Goal: Task Accomplishment & Management: Manage account settings

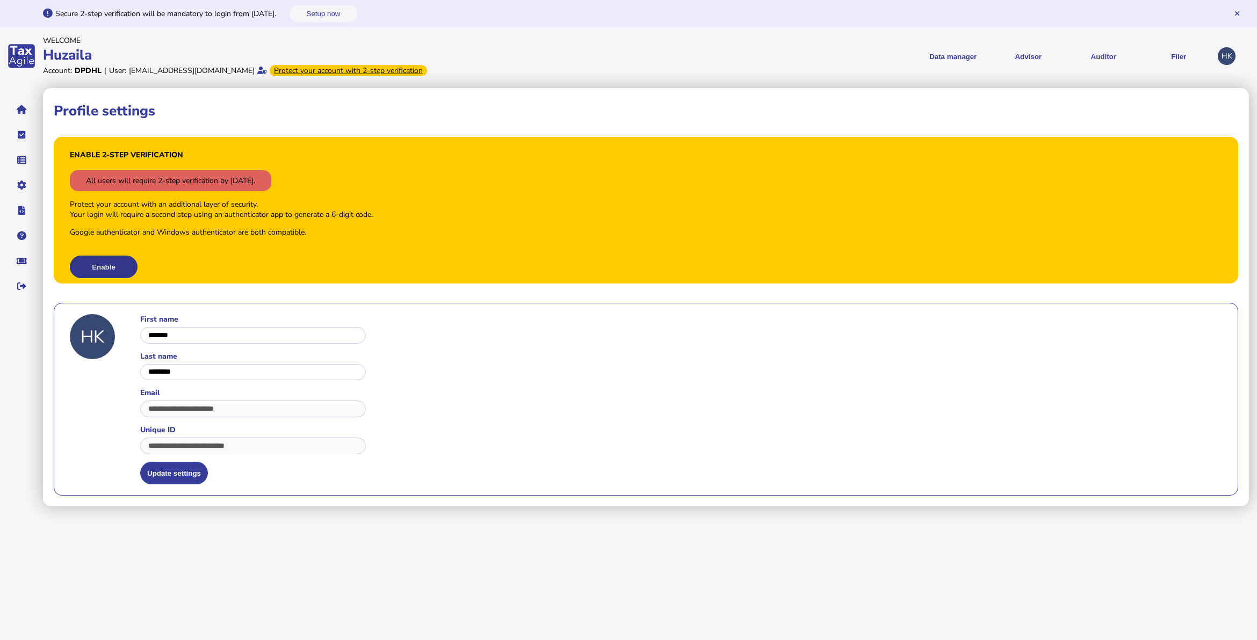
click at [125, 273] on button "Enable" at bounding box center [104, 267] width 68 height 23
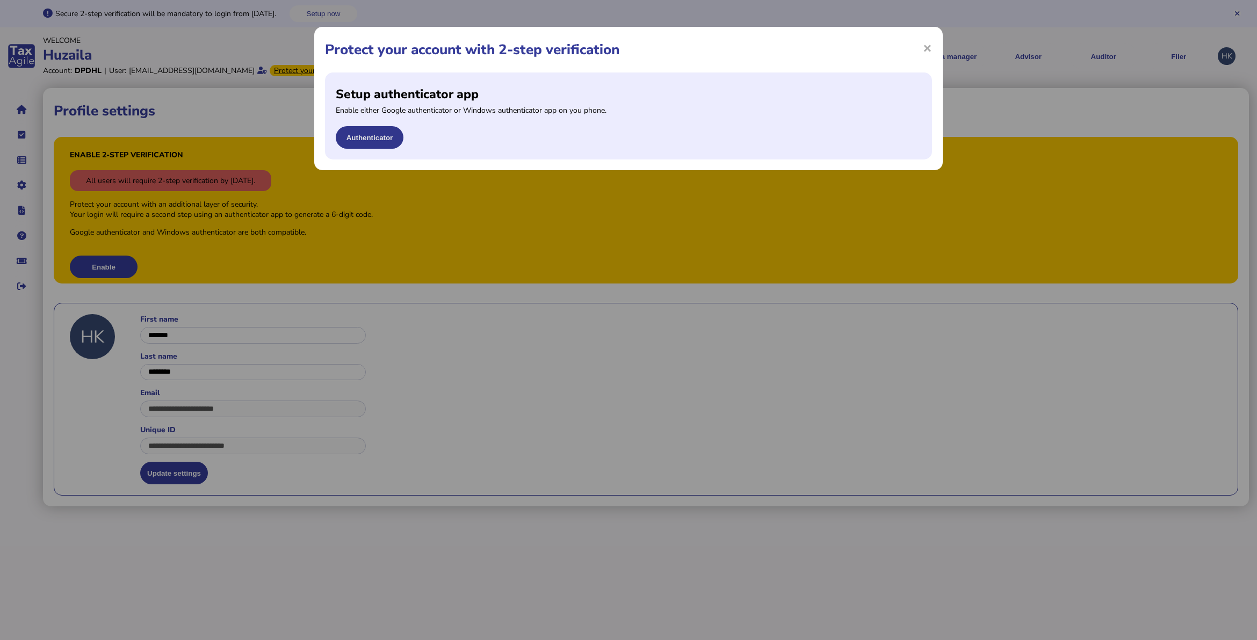
click at [367, 143] on button "Authenticator" at bounding box center [370, 137] width 68 height 23
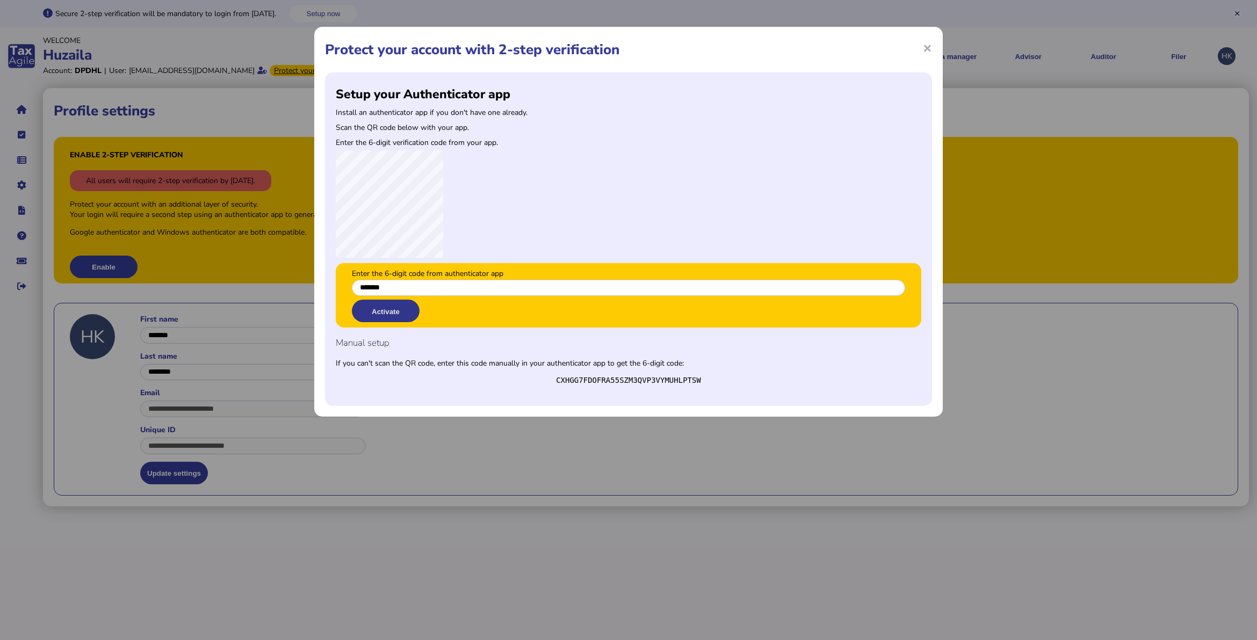
type input "*******"
click at [407, 315] on button "Activate" at bounding box center [386, 311] width 68 height 23
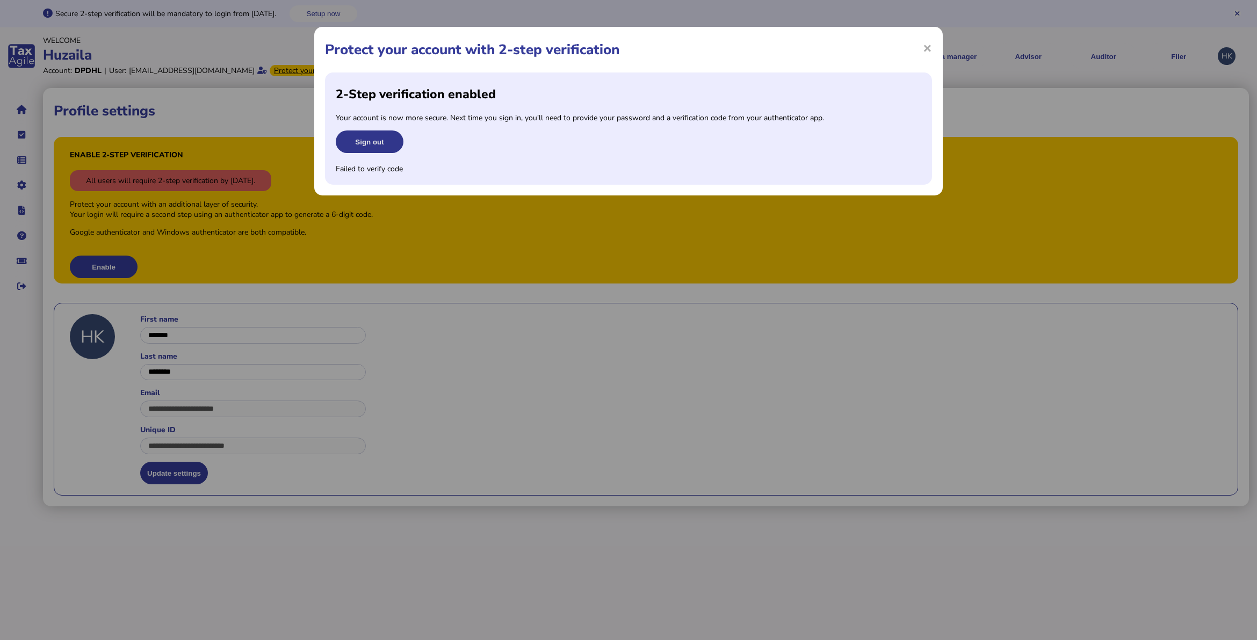
click at [379, 135] on button "Sign out" at bounding box center [370, 141] width 68 height 23
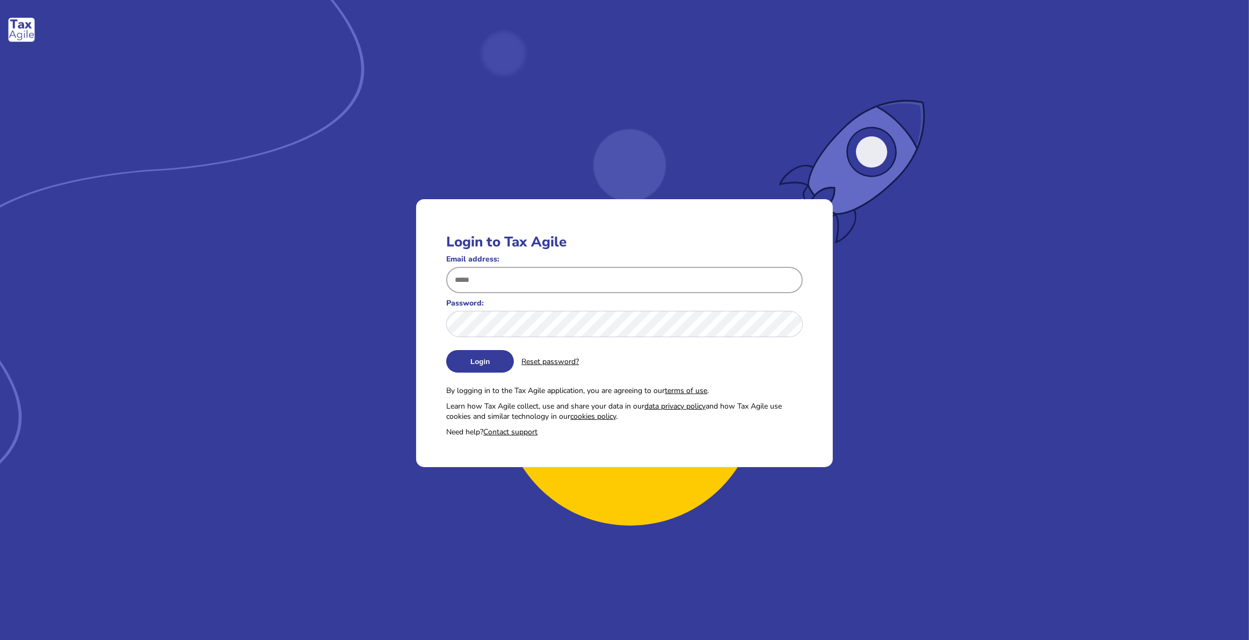
click at [521, 289] on input "Email address:" at bounding box center [624, 280] width 356 height 26
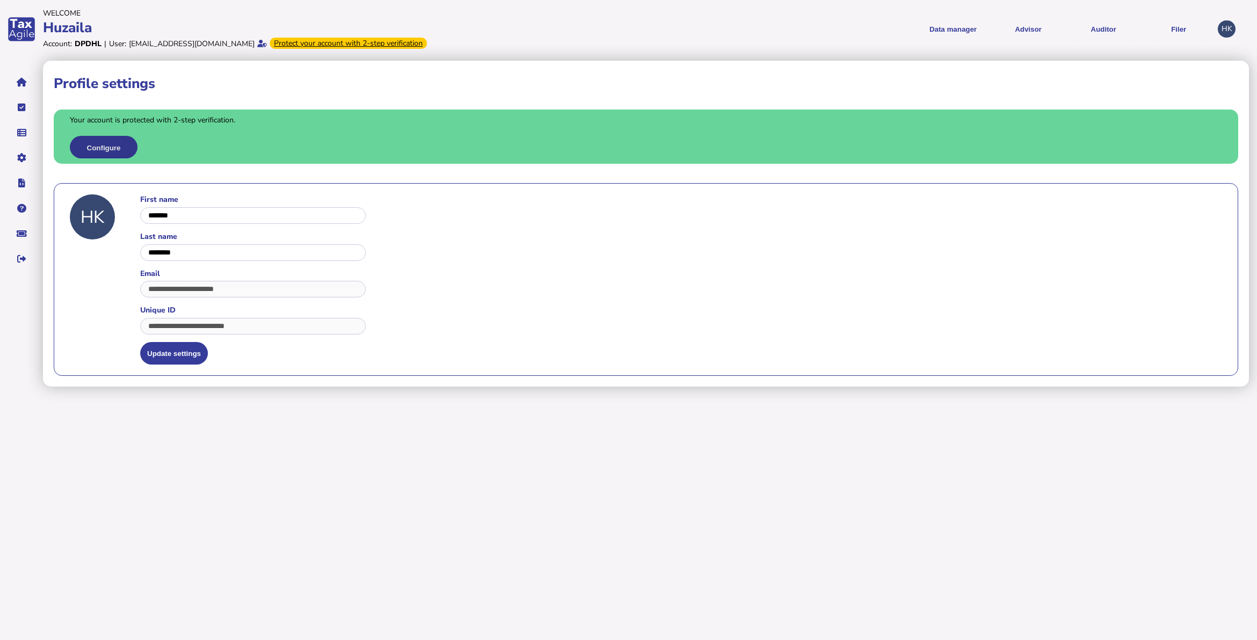
click at [112, 147] on button "Configure" at bounding box center [104, 147] width 68 height 23
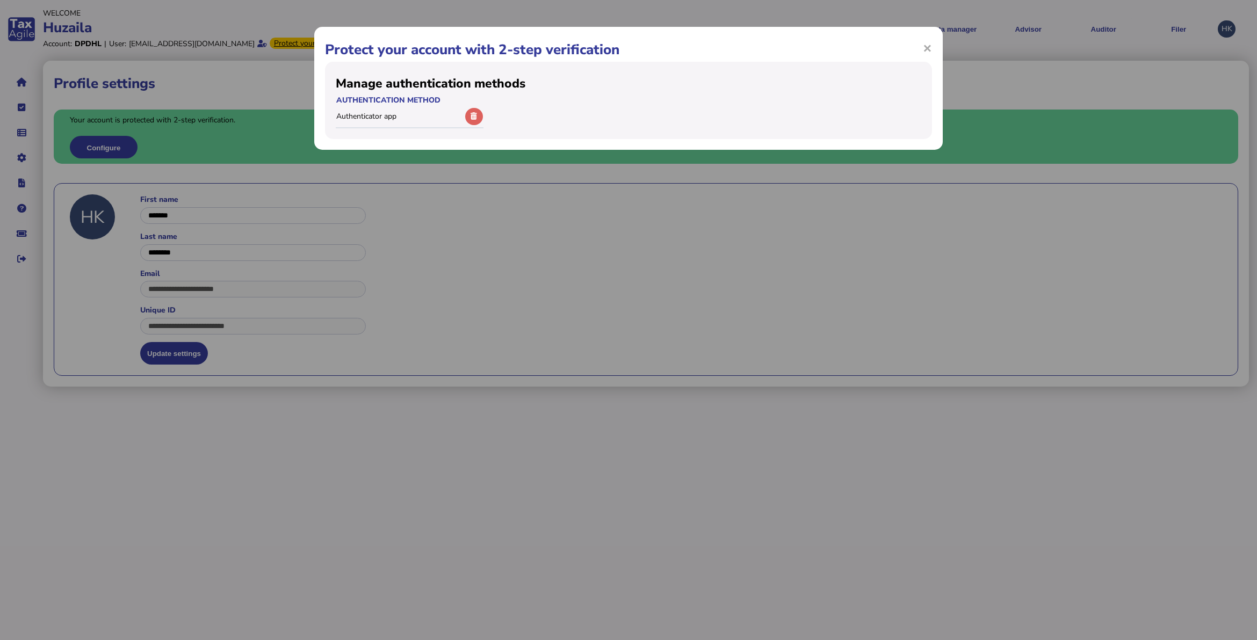
click at [565, 275] on div "× Protect your account with 2-step verification Manage authentication methods A…" at bounding box center [628, 320] width 1257 height 640
click at [927, 47] on div "× Protect your account with 2-step verification" at bounding box center [628, 50] width 607 height 24
click at [927, 47] on span "×" at bounding box center [927, 48] width 9 height 20
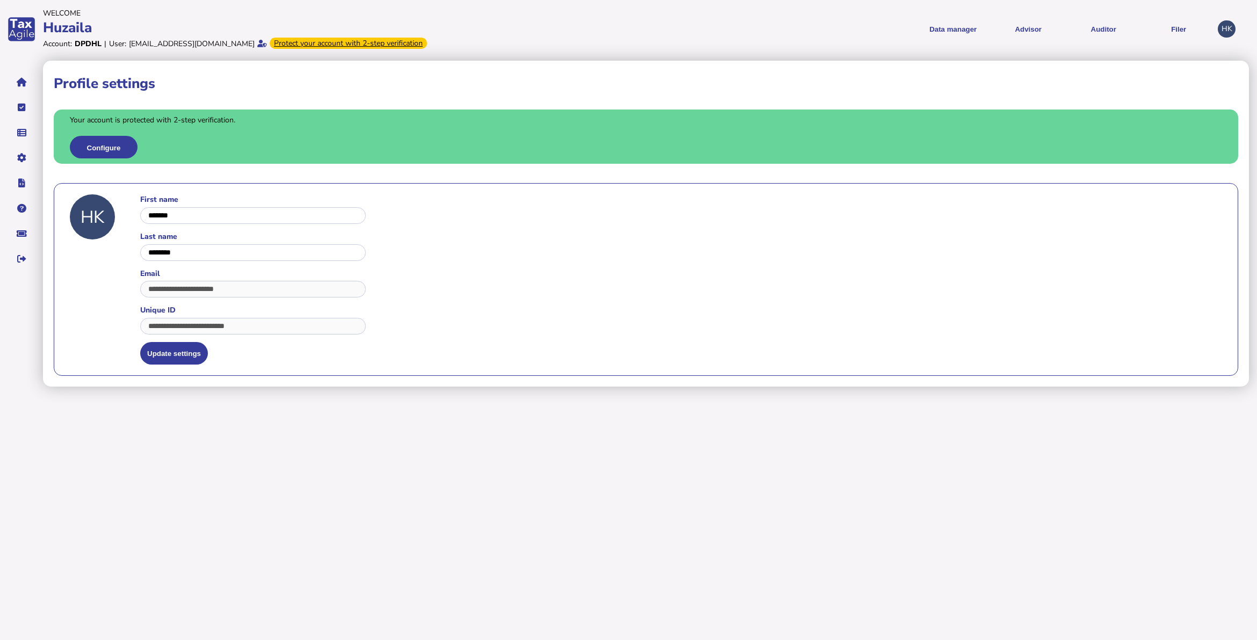
click at [350, 387] on html "Welcome Huzaila Account: DPDHL | User: huzaila.khadaroo@dhl.com Protect your ac…" at bounding box center [628, 193] width 1257 height 387
